Goal: Task Accomplishment & Management: Use online tool/utility

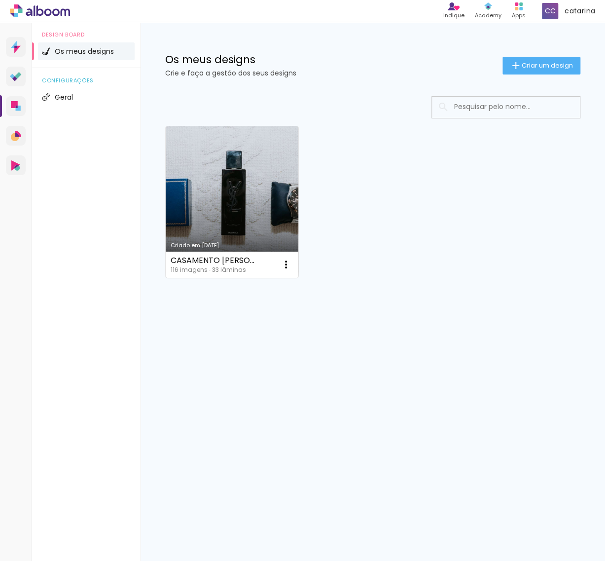
click at [237, 207] on link "Criado em [DATE]" at bounding box center [232, 201] width 133 height 151
